Goal: Task Accomplishment & Management: Manage account settings

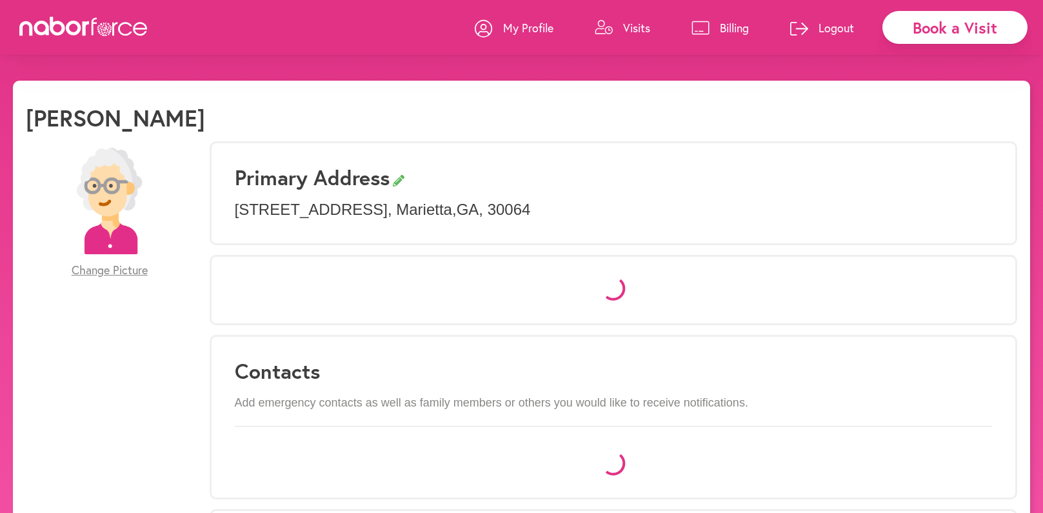
select select "*"
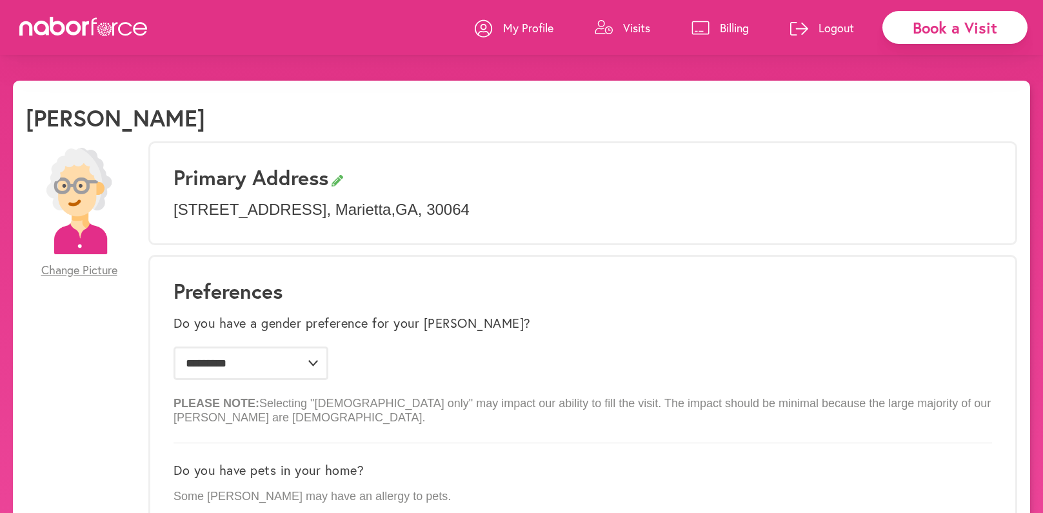
click at [639, 26] on p "Visits" at bounding box center [636, 27] width 27 height 15
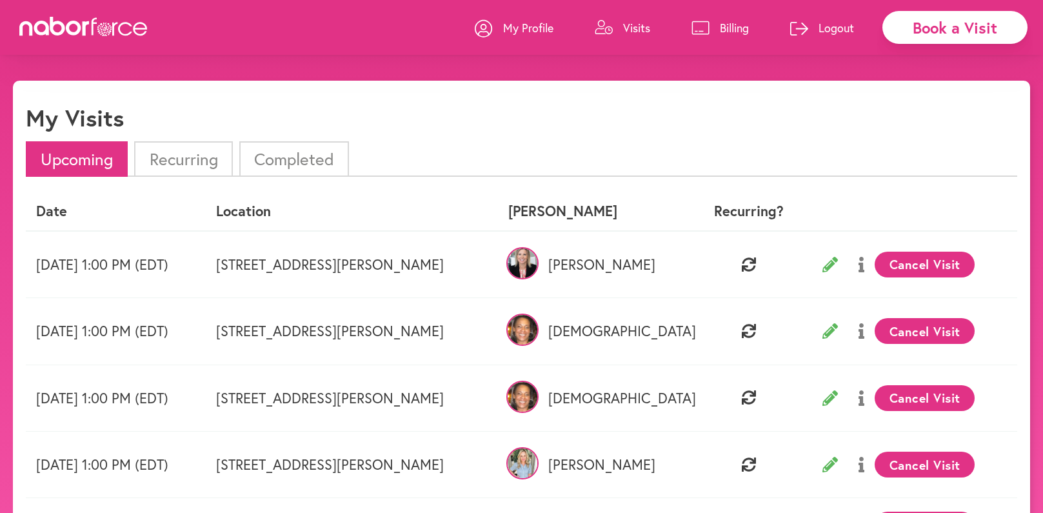
click at [539, 263] on img at bounding box center [522, 263] width 32 height 32
click at [671, 266] on p "[PERSON_NAME]" at bounding box center [596, 264] width 177 height 17
click at [914, 259] on button "Cancel Visit" at bounding box center [925, 265] width 100 height 26
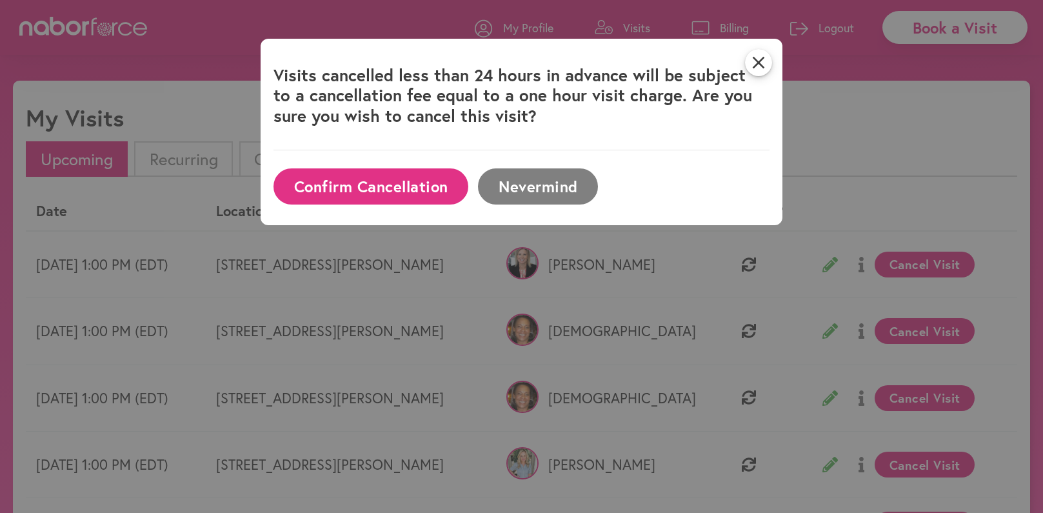
click at [402, 187] on button "Confirm Cancellation" at bounding box center [371, 185] width 195 height 35
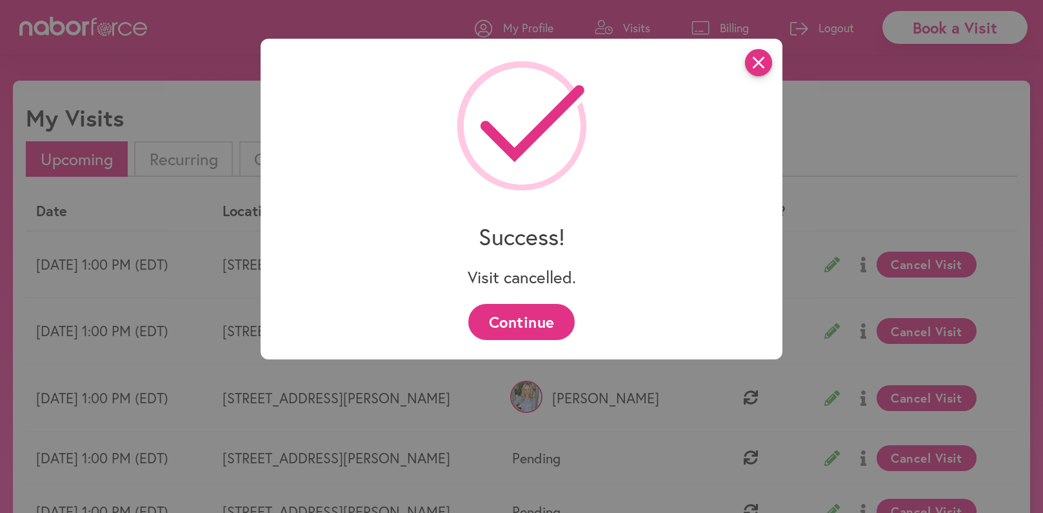
click at [765, 57] on icon "close" at bounding box center [758, 62] width 27 height 27
